Goal: Task Accomplishment & Management: Manage account settings

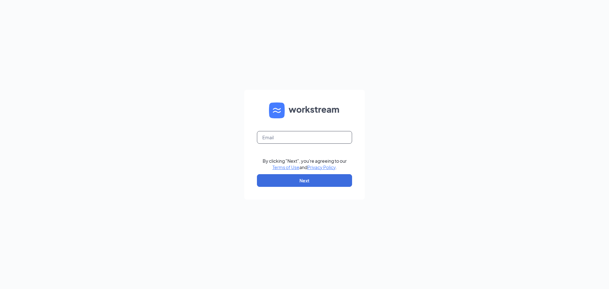
click at [306, 137] on input "text" at bounding box center [304, 137] width 95 height 13
type input "rachelforslc@gmail.com"
click at [305, 180] on button "Next" at bounding box center [304, 180] width 95 height 13
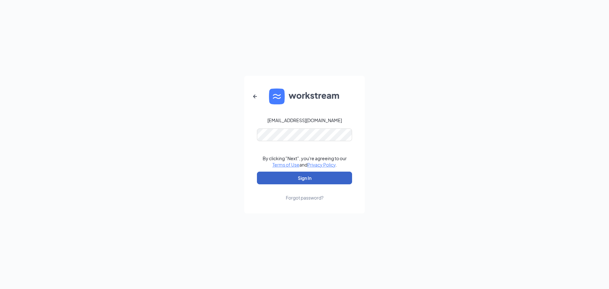
click at [307, 178] on button "Sign In" at bounding box center [304, 178] width 95 height 13
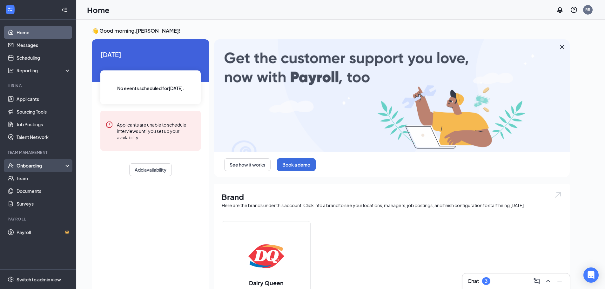
click at [21, 167] on div "Onboarding" at bounding box center [41, 166] width 49 height 6
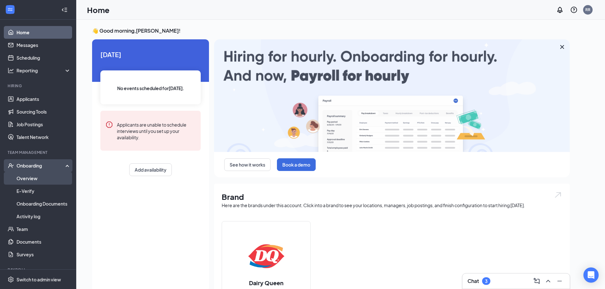
click at [28, 178] on link "Overview" at bounding box center [44, 178] width 54 height 13
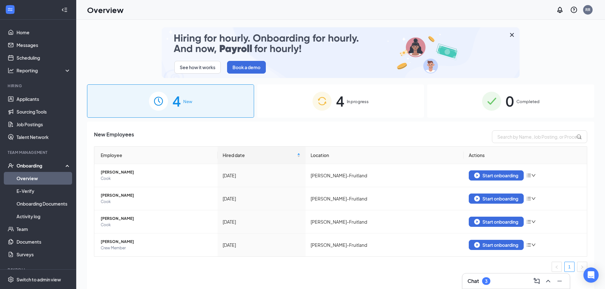
click at [355, 103] on span "In progress" at bounding box center [358, 101] width 22 height 6
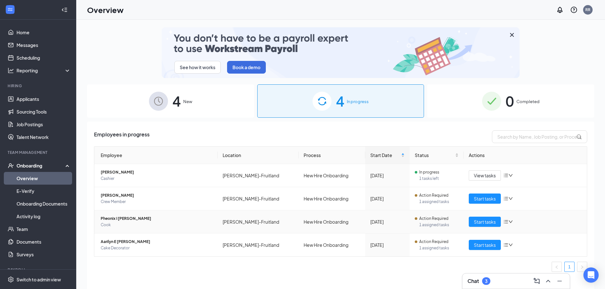
click at [126, 220] on span "Pheonix I Horton" at bounding box center [157, 219] width 112 height 6
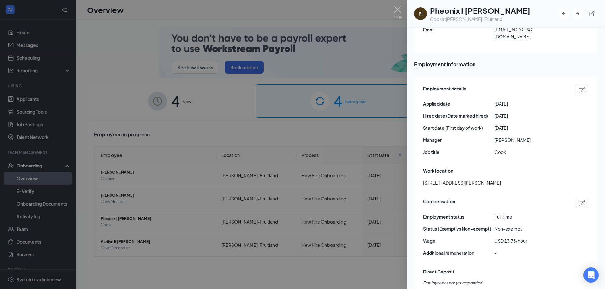
scroll to position [230, 0]
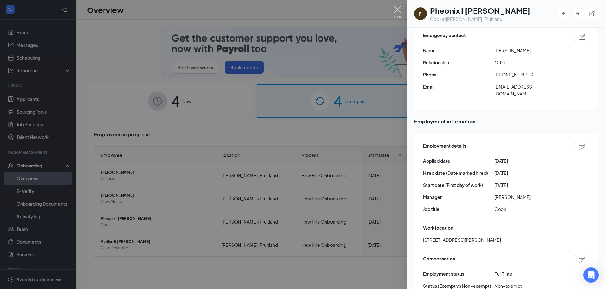
click at [396, 10] on img at bounding box center [398, 12] width 8 height 12
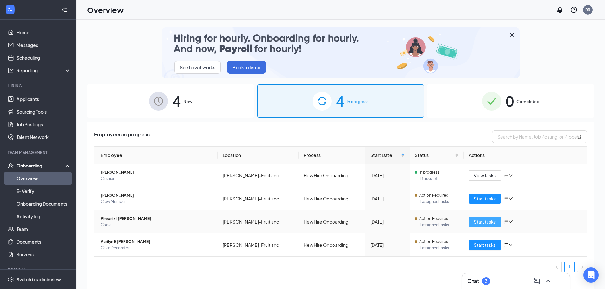
click at [483, 222] on span "Start tasks" at bounding box center [485, 221] width 22 height 7
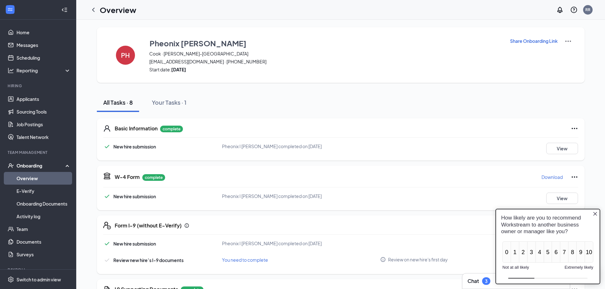
click at [595, 213] on icon "Close button" at bounding box center [594, 213] width 5 height 5
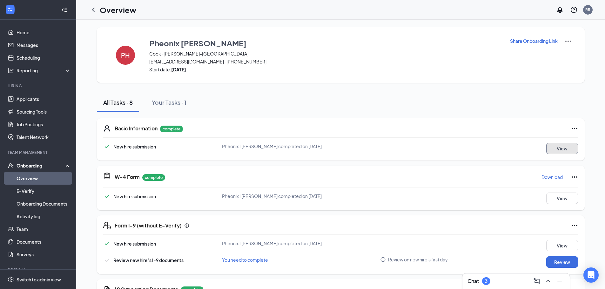
click at [568, 148] on button "View" at bounding box center [562, 148] width 32 height 11
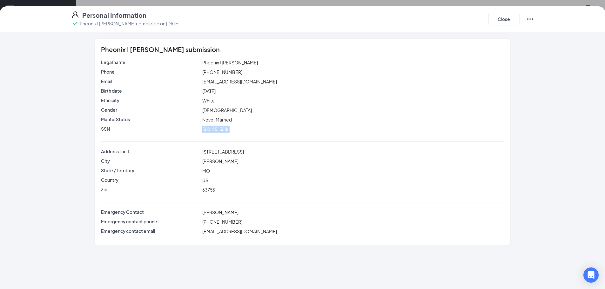
drag, startPoint x: 203, startPoint y: 129, endPoint x: 232, endPoint y: 127, distance: 29.0
click at [232, 127] on div "500-25-5586" at bounding box center [353, 129] width 304 height 7
copy span "500-25-5586"
click at [153, 117] on p "Marital Status" at bounding box center [150, 119] width 99 height 6
drag, startPoint x: 202, startPoint y: 82, endPoint x: 258, endPoint y: 82, distance: 55.9
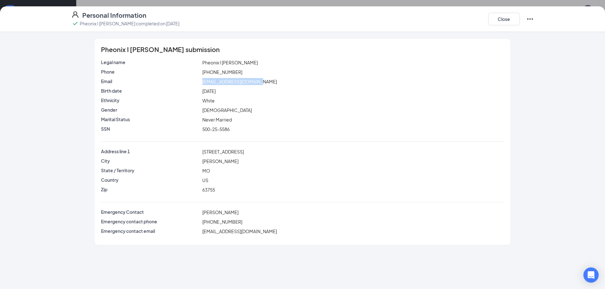
click at [262, 83] on div "hortonpheonix@gmail.com" at bounding box center [353, 81] width 304 height 7
copy span "hortonpheonix@gmail.com"
drag, startPoint x: 203, startPoint y: 151, endPoint x: 247, endPoint y: 156, distance: 44.3
click at [247, 156] on div "Address line 1 4849 persimmon lane" at bounding box center [302, 153] width 402 height 10
copy span "4849 persimmon lane"
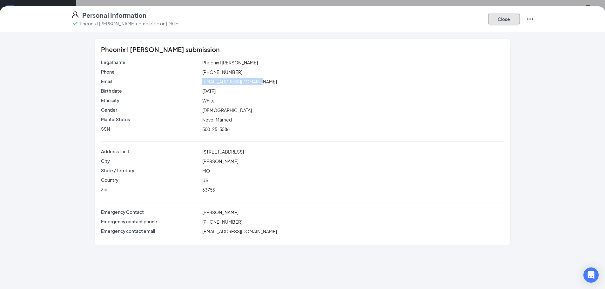
click at [508, 21] on button "Close" at bounding box center [504, 19] width 32 height 13
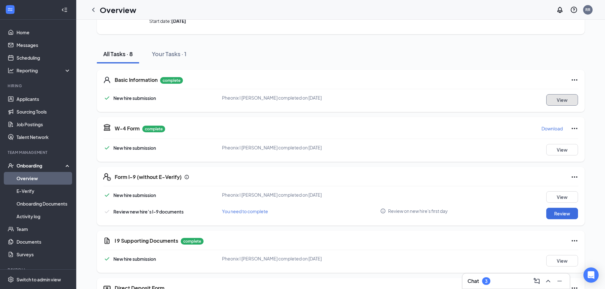
scroll to position [63, 0]
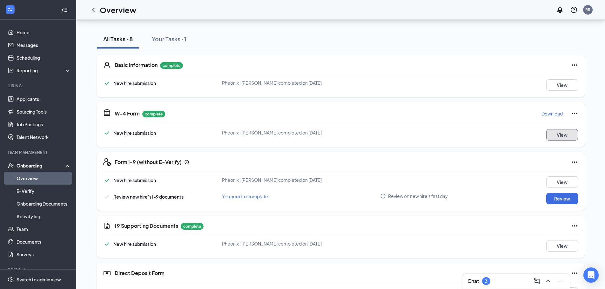
click at [561, 136] on button "View" at bounding box center [562, 134] width 32 height 11
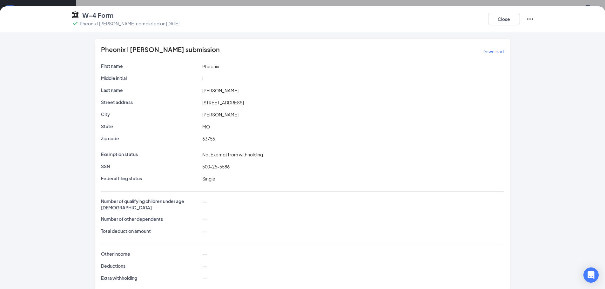
scroll to position [4, 0]
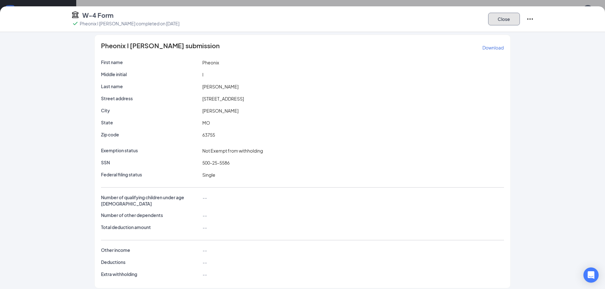
click at [493, 21] on button "Close" at bounding box center [504, 19] width 32 height 13
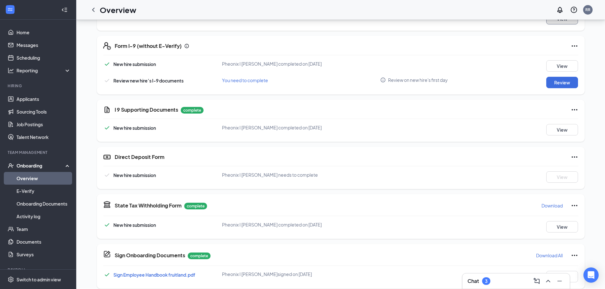
scroll to position [187, 0]
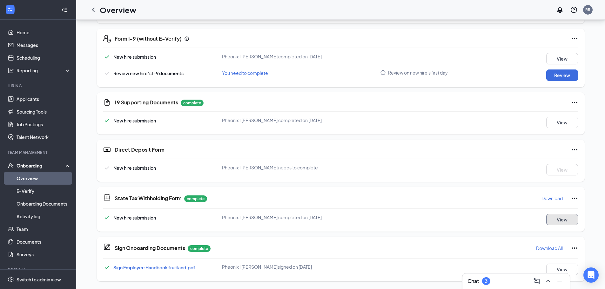
click at [555, 219] on button "View" at bounding box center [562, 219] width 32 height 11
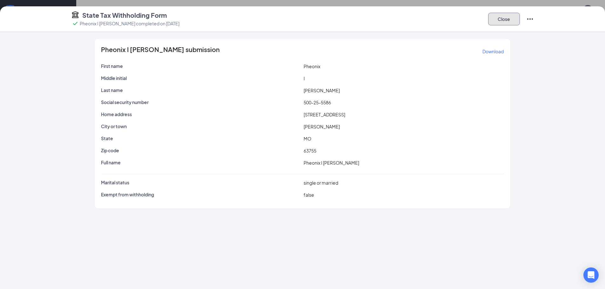
click at [507, 17] on button "Close" at bounding box center [504, 19] width 32 height 13
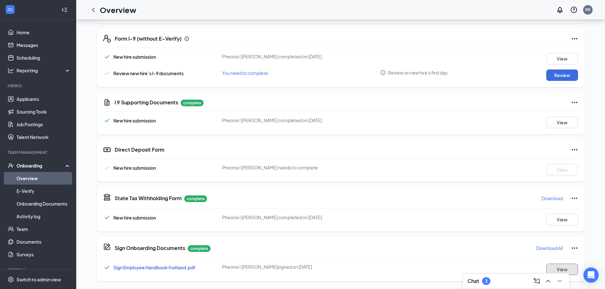
click at [571, 269] on button "View" at bounding box center [562, 269] width 32 height 11
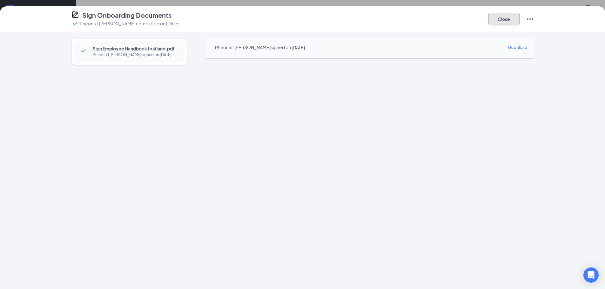
click at [506, 17] on button "Close" at bounding box center [504, 19] width 32 height 13
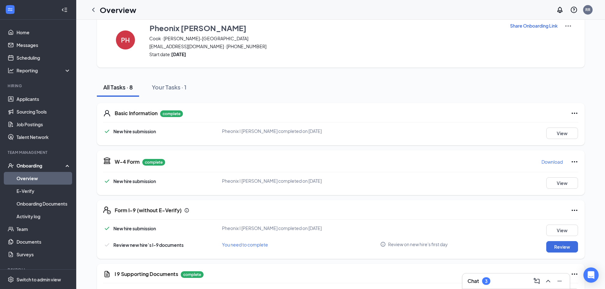
scroll to position [0, 0]
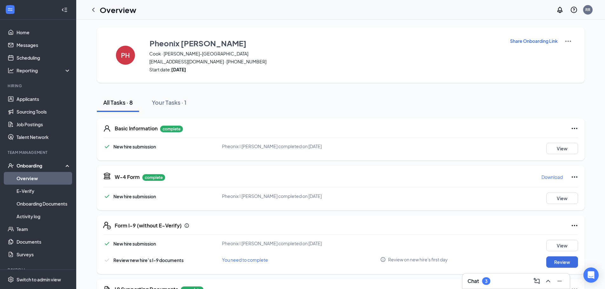
click at [118, 12] on h1 "Overview" at bounding box center [118, 9] width 37 height 11
click at [94, 11] on icon "ChevronLeft" at bounding box center [93, 10] width 3 height 4
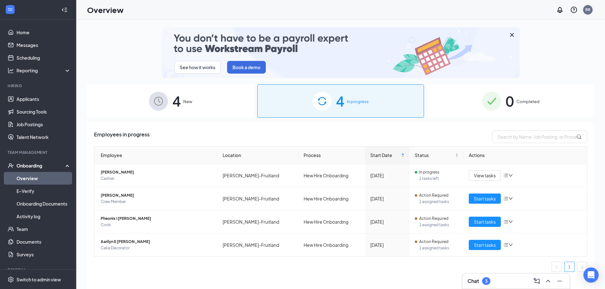
click at [587, 11] on div "RR" at bounding box center [587, 9] width 5 height 5
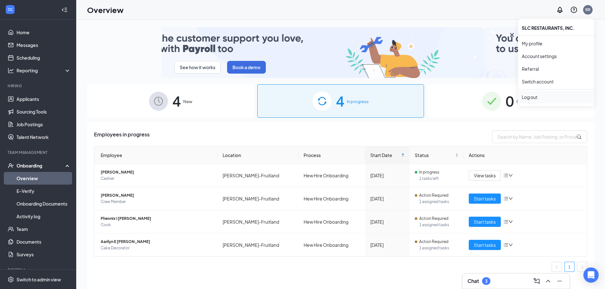
click at [527, 98] on div "Log out" at bounding box center [555, 97] width 69 height 6
